Goal: Transaction & Acquisition: Purchase product/service

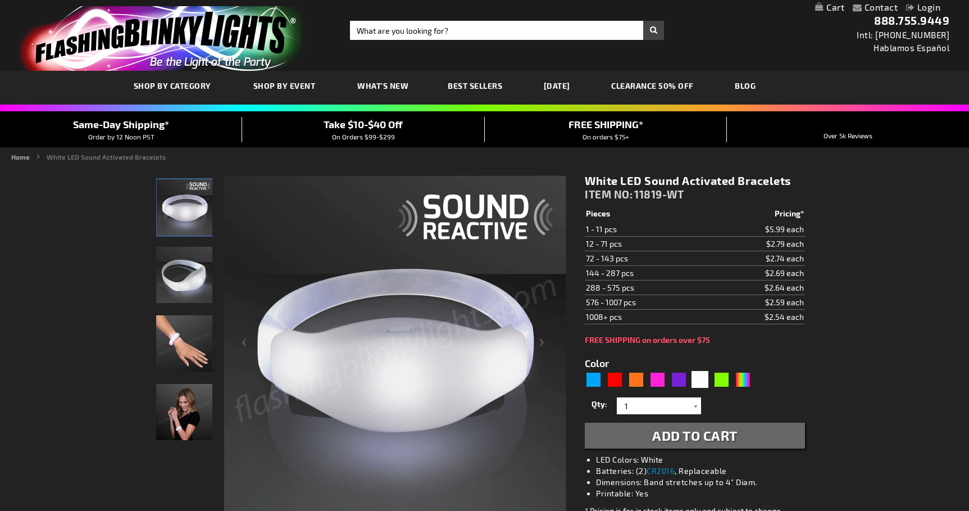
click at [169, 345] on img "Hand model wearing White Light Up Sound Activated Bracelet" at bounding box center [184, 343] width 56 height 56
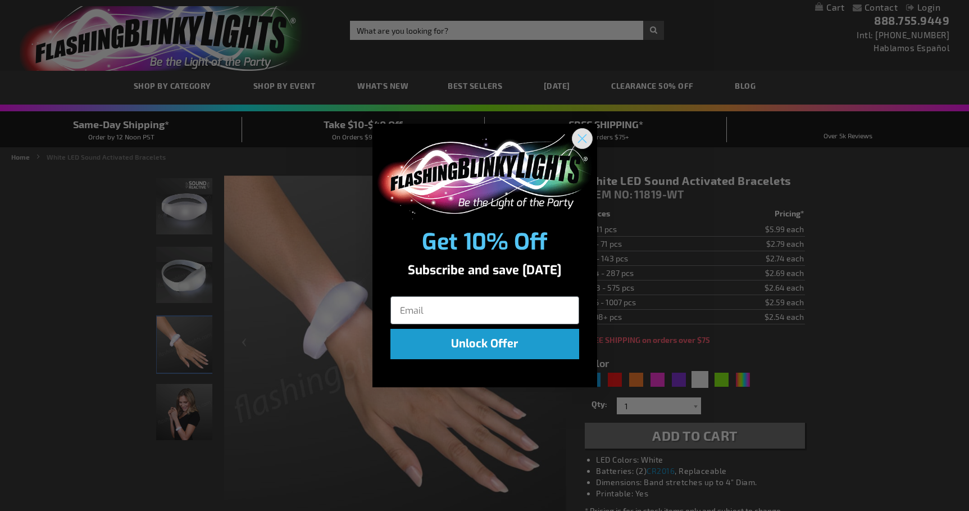
click at [583, 146] on circle "Close dialog" at bounding box center [582, 138] width 19 height 19
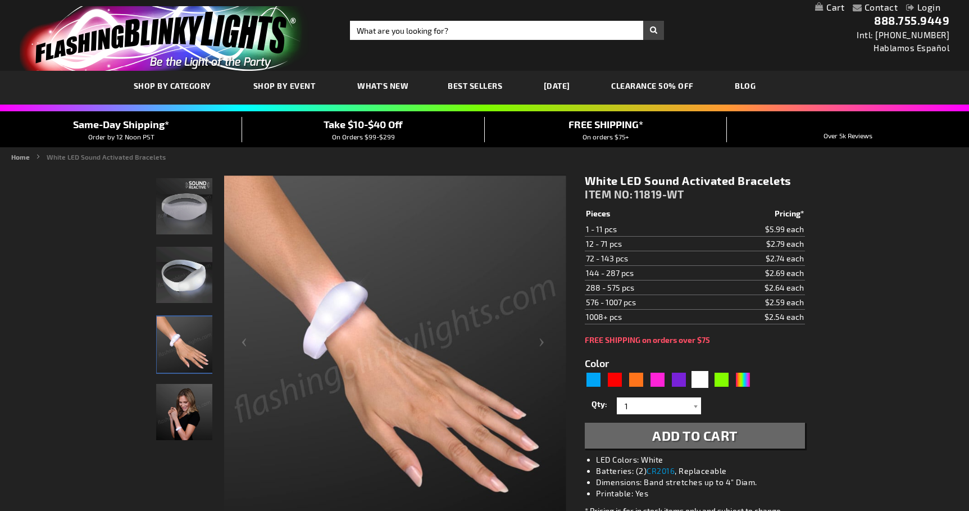
click at [186, 209] on img "White Light Up Sound Activated Bracelet" at bounding box center [184, 206] width 56 height 56
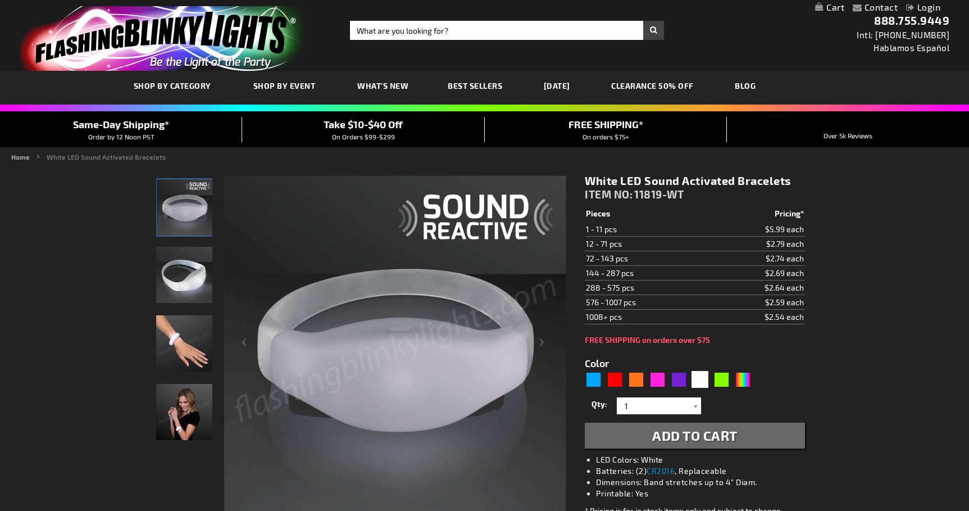
click at [178, 279] on img "White Light Up Sound Activated Bracelet" at bounding box center [184, 275] width 56 height 56
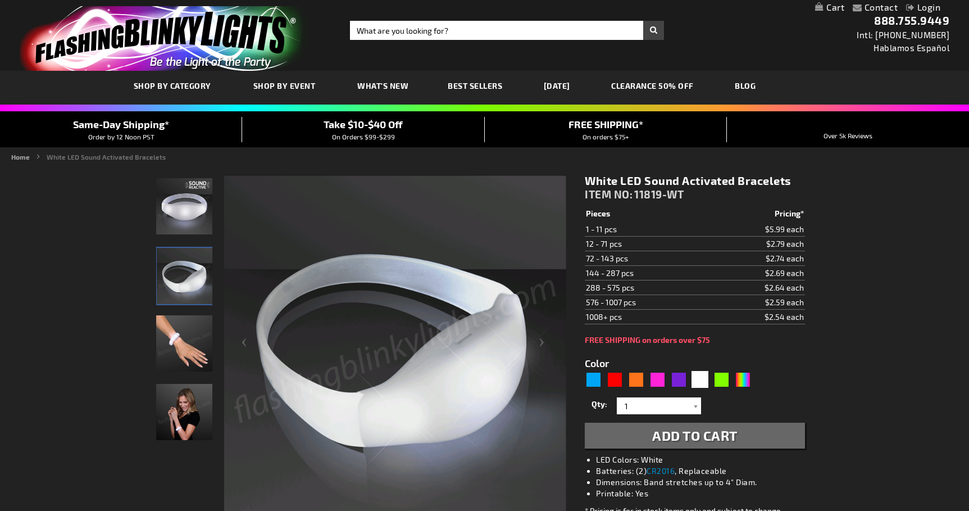
scroll to position [88, 0]
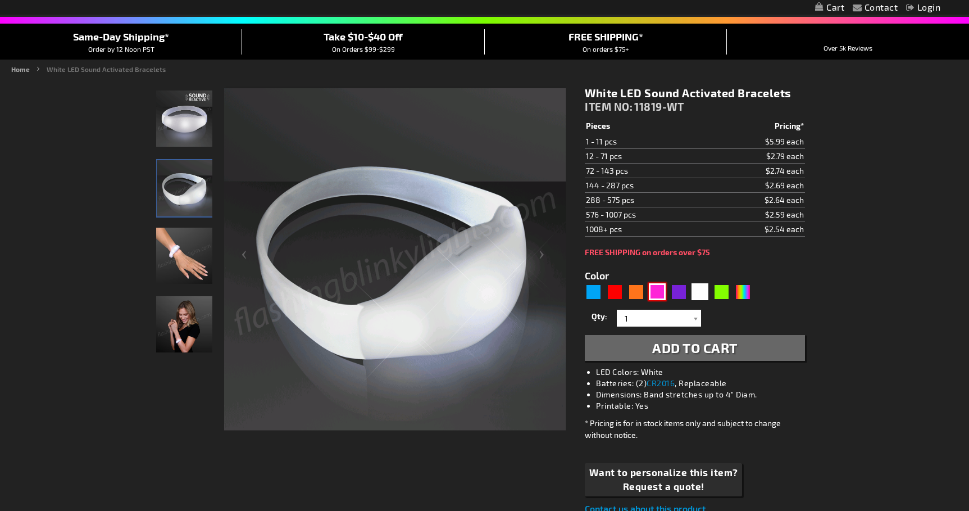
click at [660, 289] on div "Pink" at bounding box center [657, 291] width 17 height 17
type input "5639"
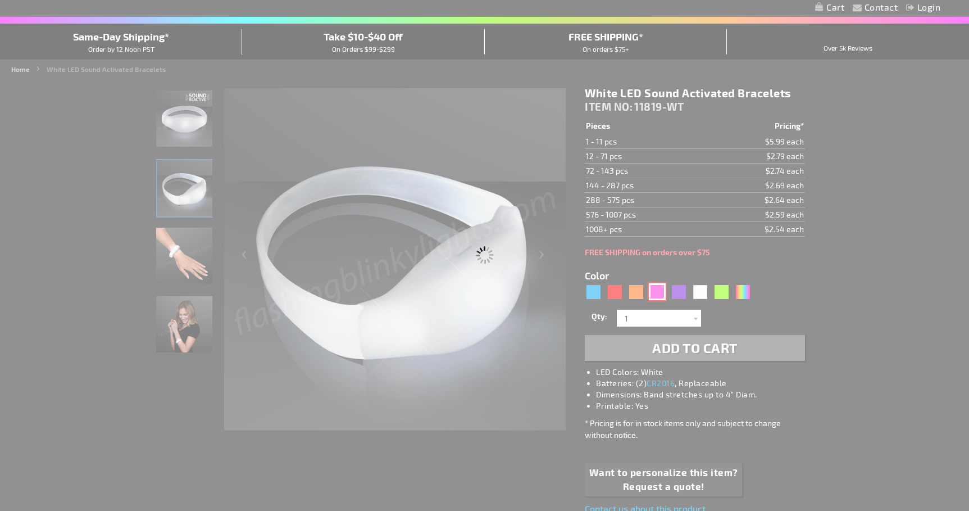
type input "11819-PK"
type input "Customize - Pink LED Sound Sensitive Light Bracelets - ITEM NO: 11819-PK"
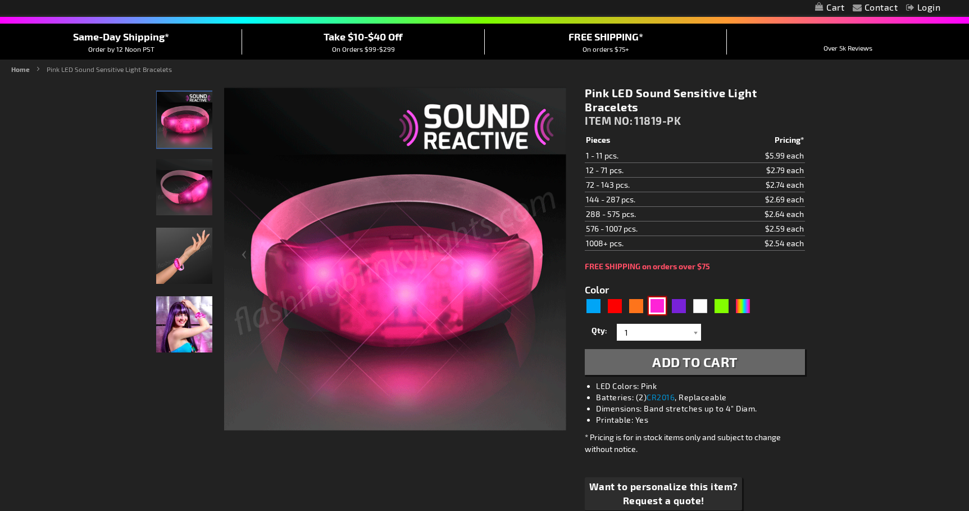
click at [193, 197] on img at bounding box center [184, 187] width 56 height 56
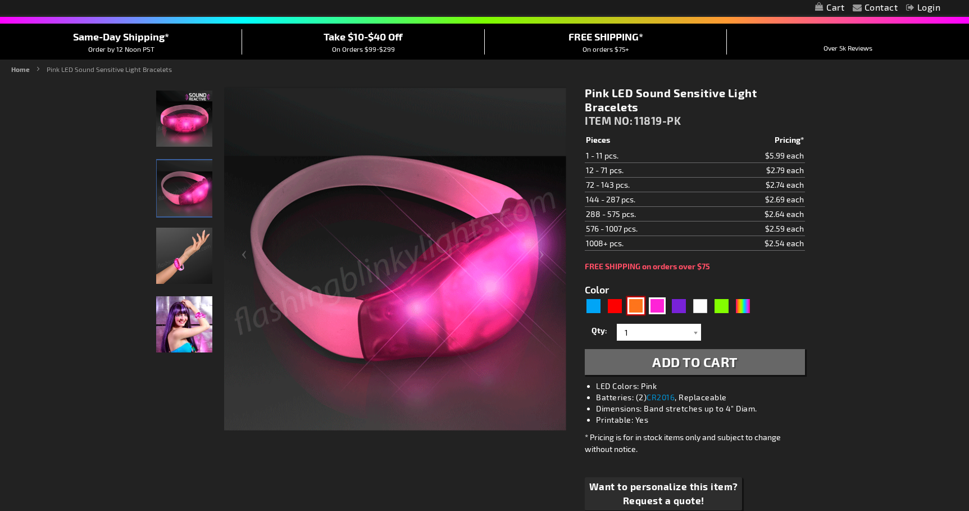
click at [637, 307] on div "Orange" at bounding box center [636, 305] width 17 height 17
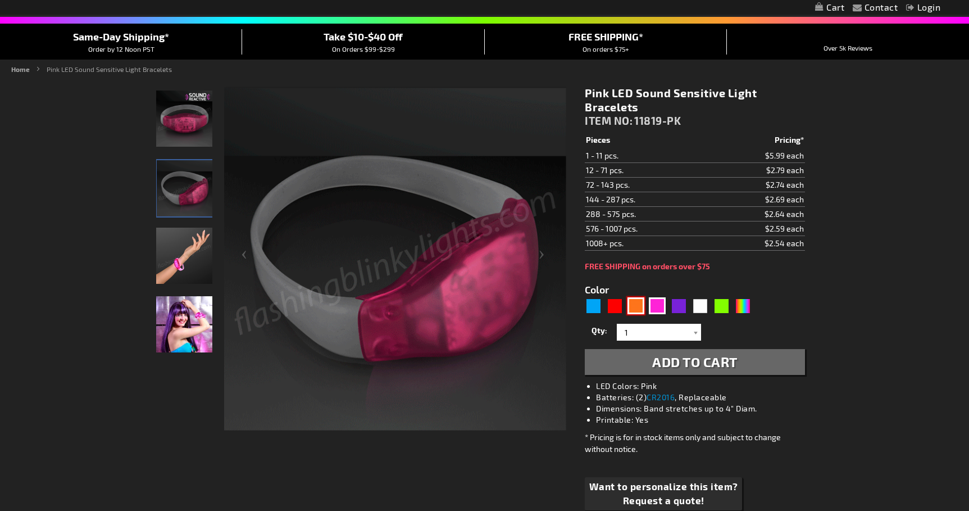
type input "5637"
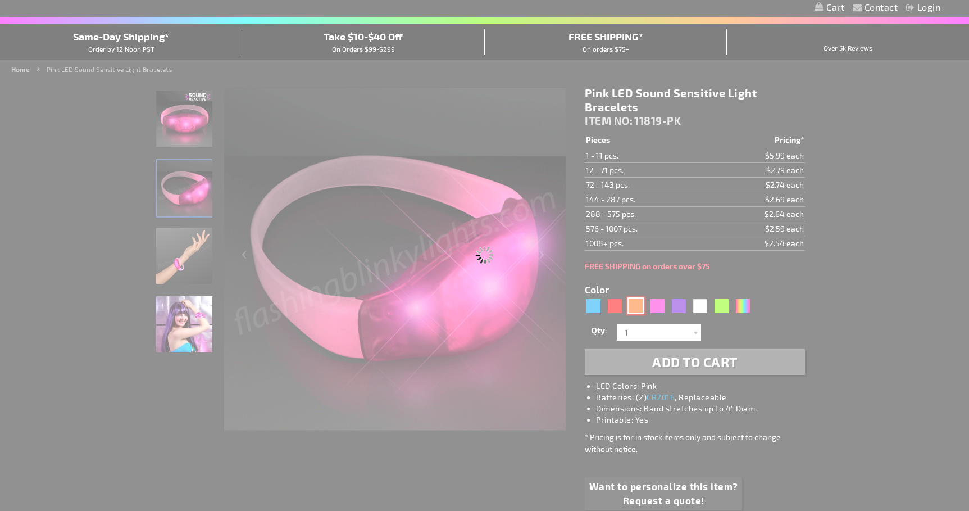
type input "11819-OR"
type input "Customize - Orange LED Sound Sensitive Light Bracelets - ITEM NO: 11819-OR"
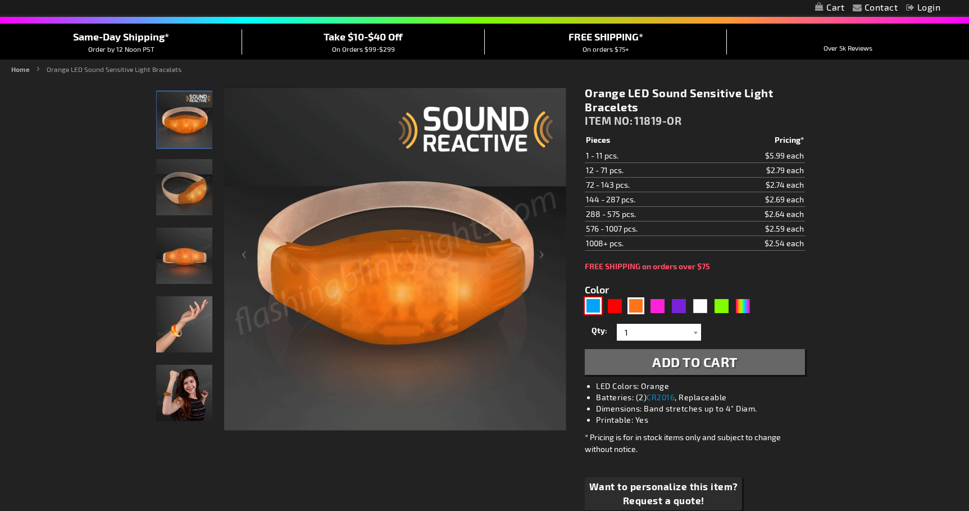
click at [586, 306] on div "Blue" at bounding box center [593, 305] width 17 height 17
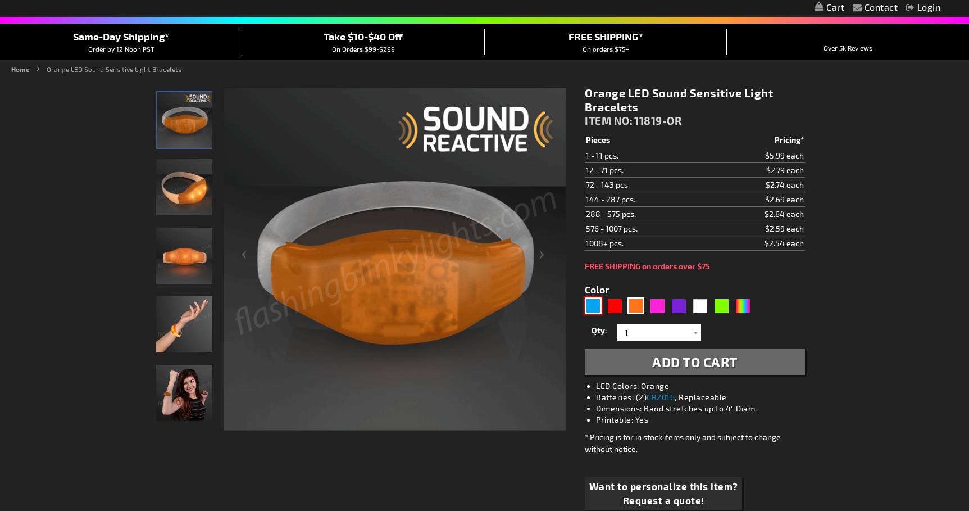
type input "5629"
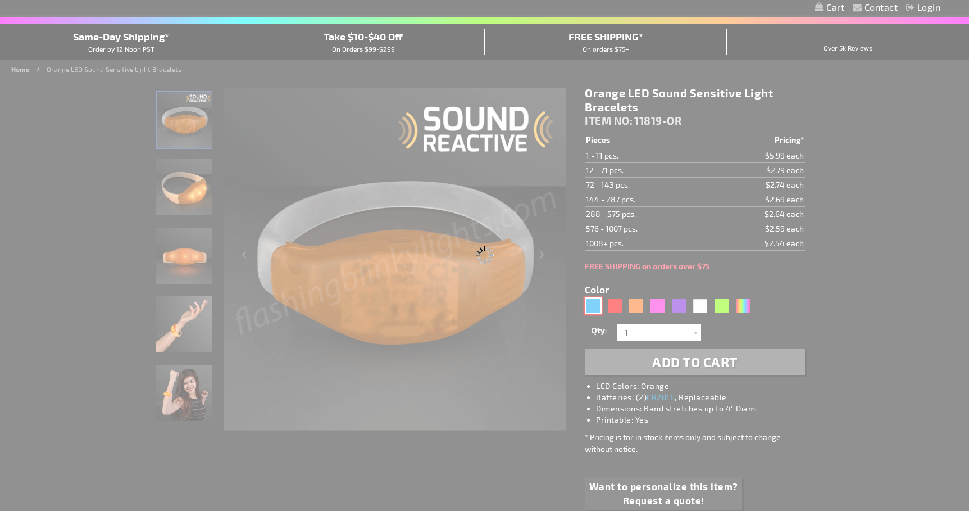
type input "11819-BL"
type input "Customize - Blue LED Sound Activated Bracelets - ITEM NO: 11819-BL"
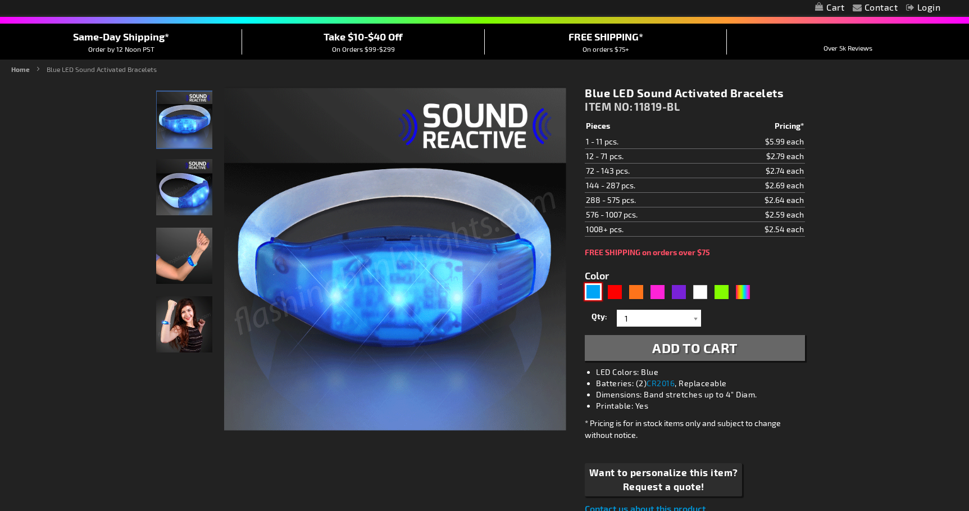
click at [194, 115] on img at bounding box center [185, 120] width 56 height 56
click at [191, 273] on img at bounding box center [184, 256] width 56 height 56
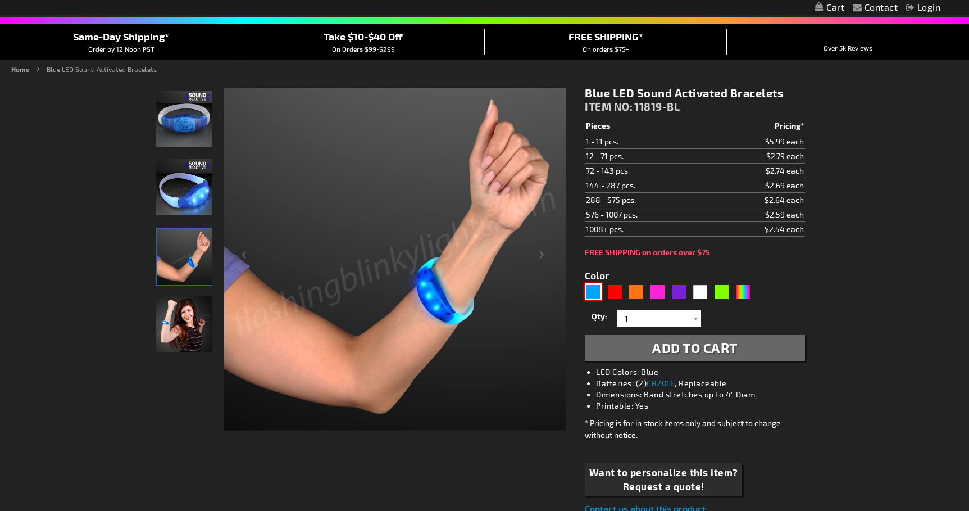
click at [188, 199] on img at bounding box center [184, 187] width 56 height 56
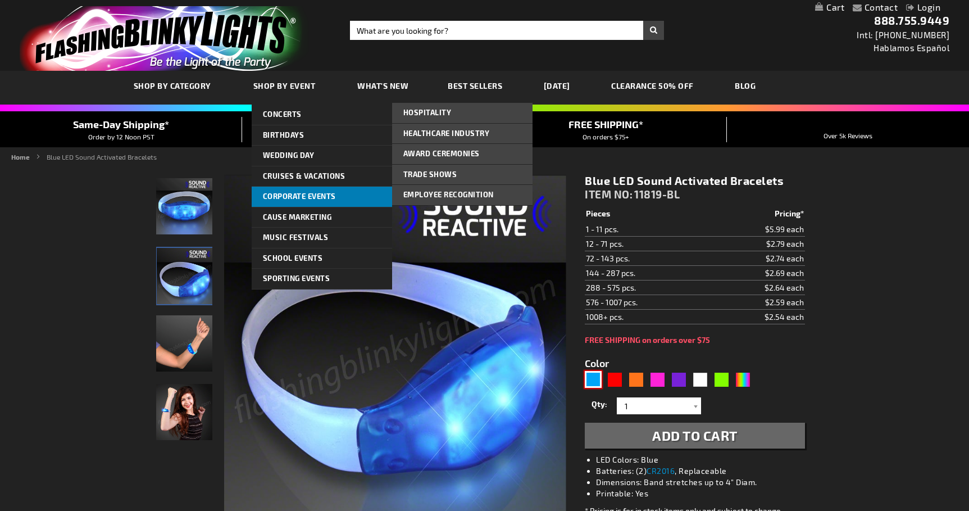
click at [333, 197] on span "Corporate Events" at bounding box center [299, 196] width 73 height 9
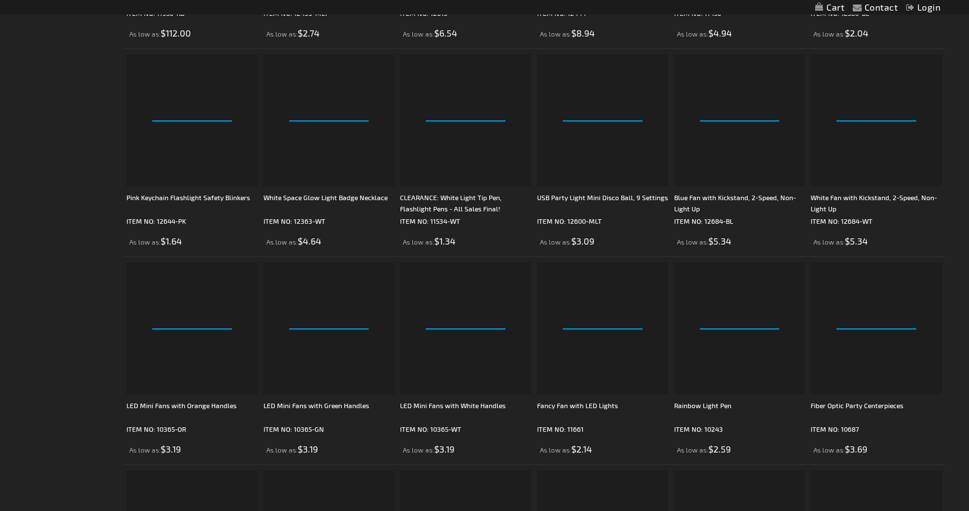
scroll to position [1380, 0]
